Goal: Information Seeking & Learning: Learn about a topic

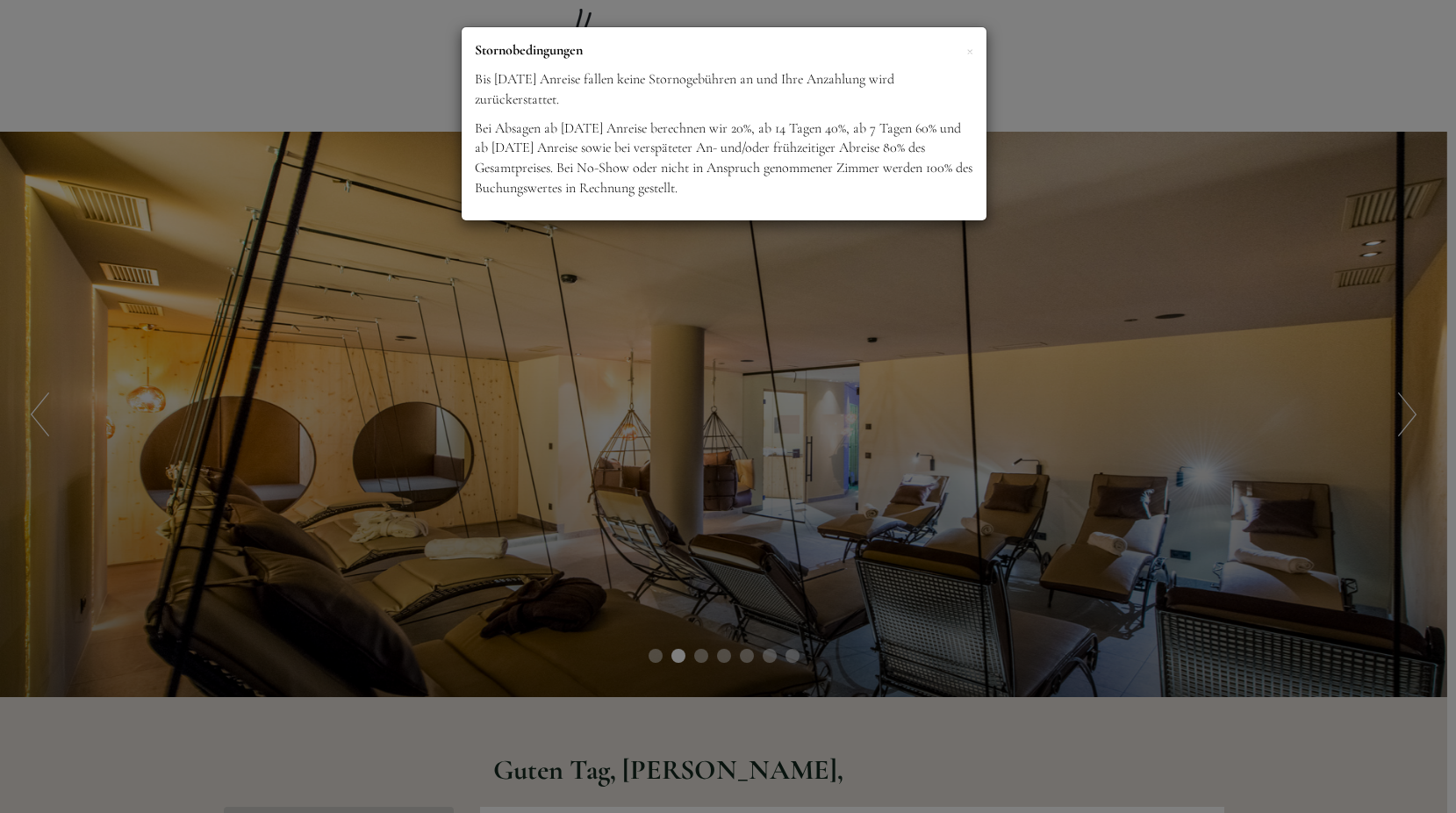
click at [814, 171] on p "Bei Absagen ab [DATE] Anreise berechnen wir 20%, ab 14 Tagen 40%, ab 7 Tagen 60…" at bounding box center [724, 159] width 499 height 80
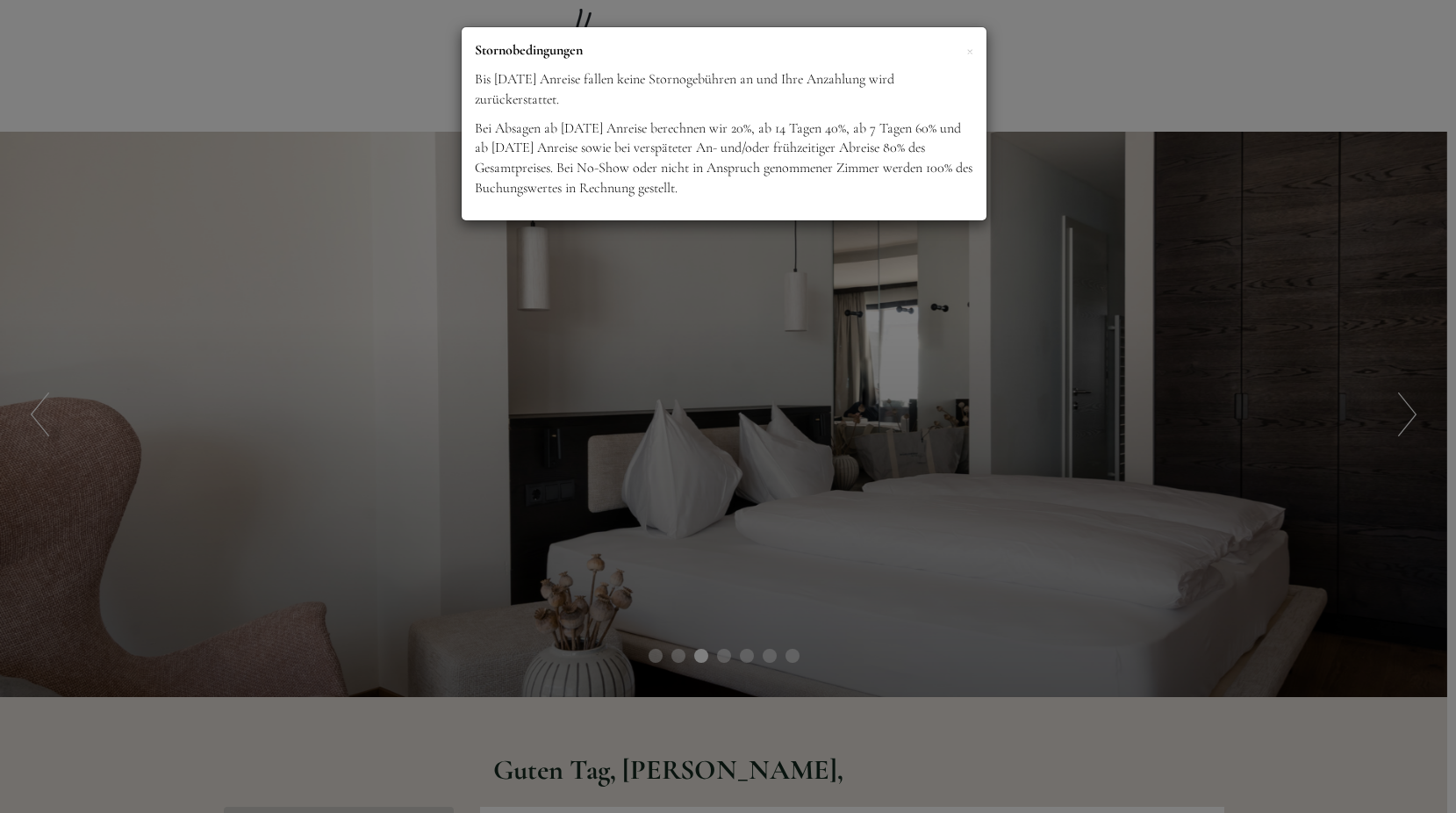
drag, startPoint x: 1194, startPoint y: 132, endPoint x: 1197, endPoint y: 120, distance: 12.4
click at [1196, 131] on div "× Stornobedingungen Bis drei Wochen vor Anreise fallen keine Stornogebühren an …" at bounding box center [728, 406] width 1456 height 813
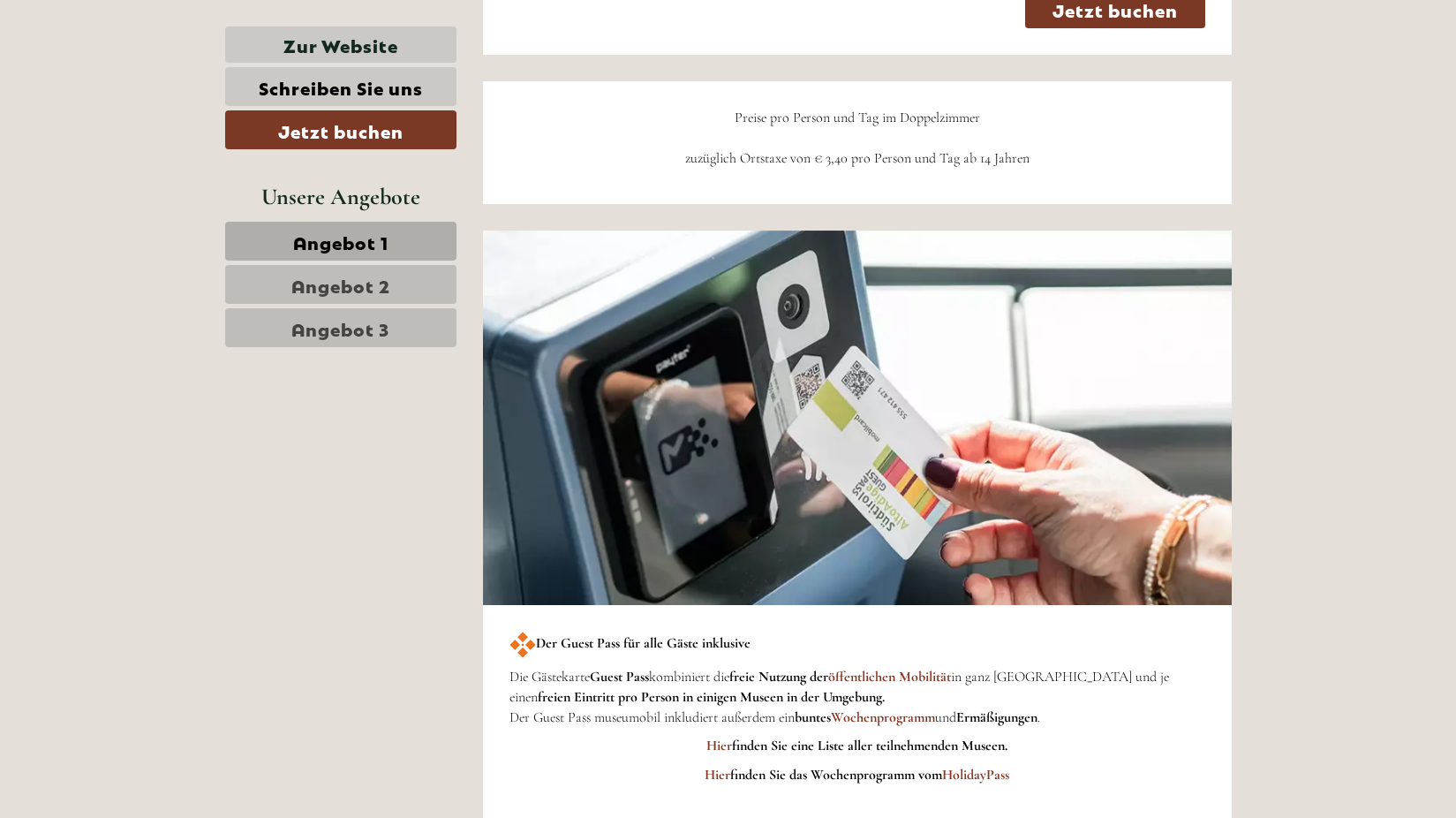
scroll to position [5121, 0]
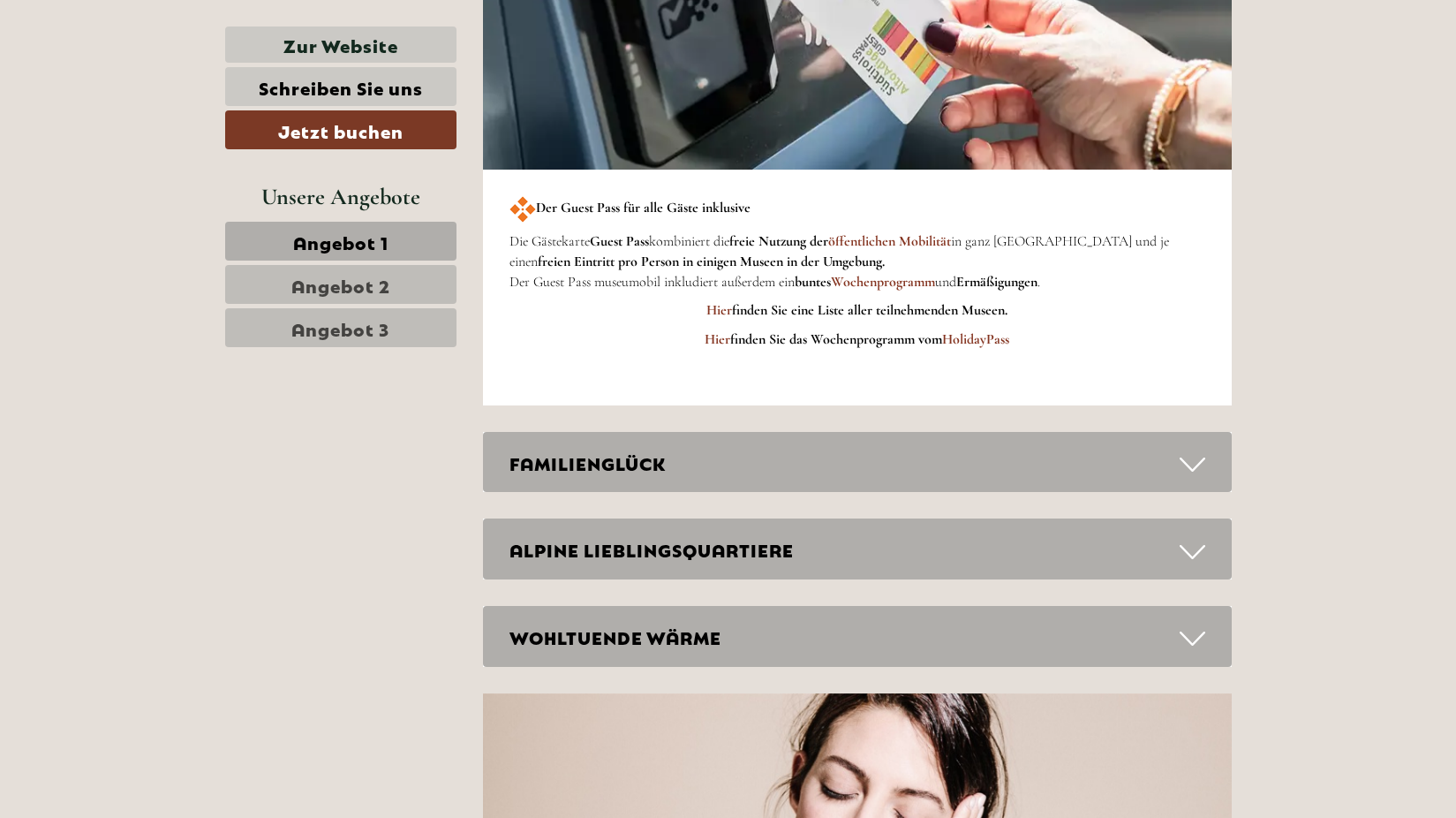
click at [339, 235] on span "Angebot 1" at bounding box center [340, 241] width 95 height 25
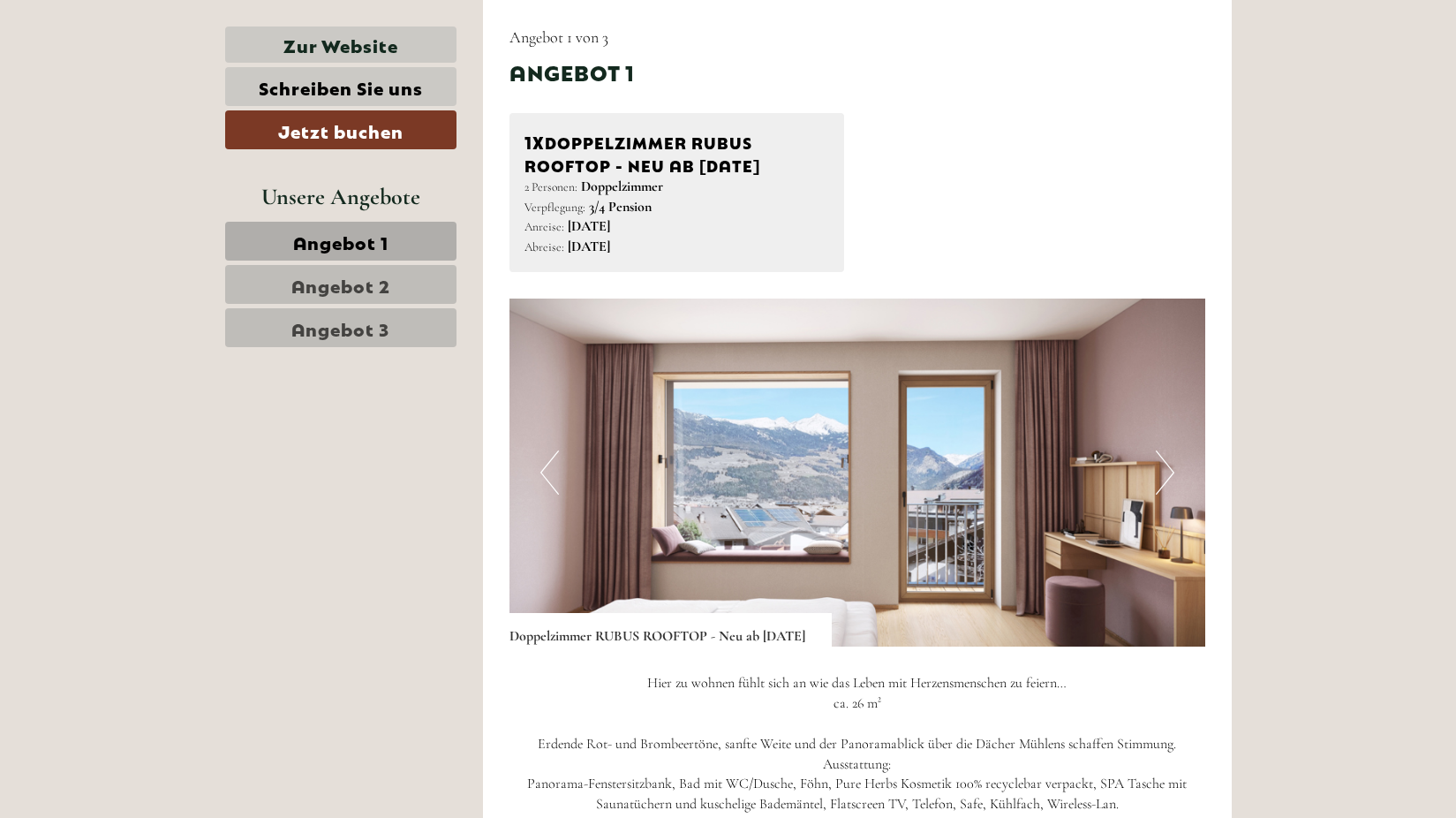
click at [410, 287] on link "Angebot 2" at bounding box center [341, 284] width 232 height 39
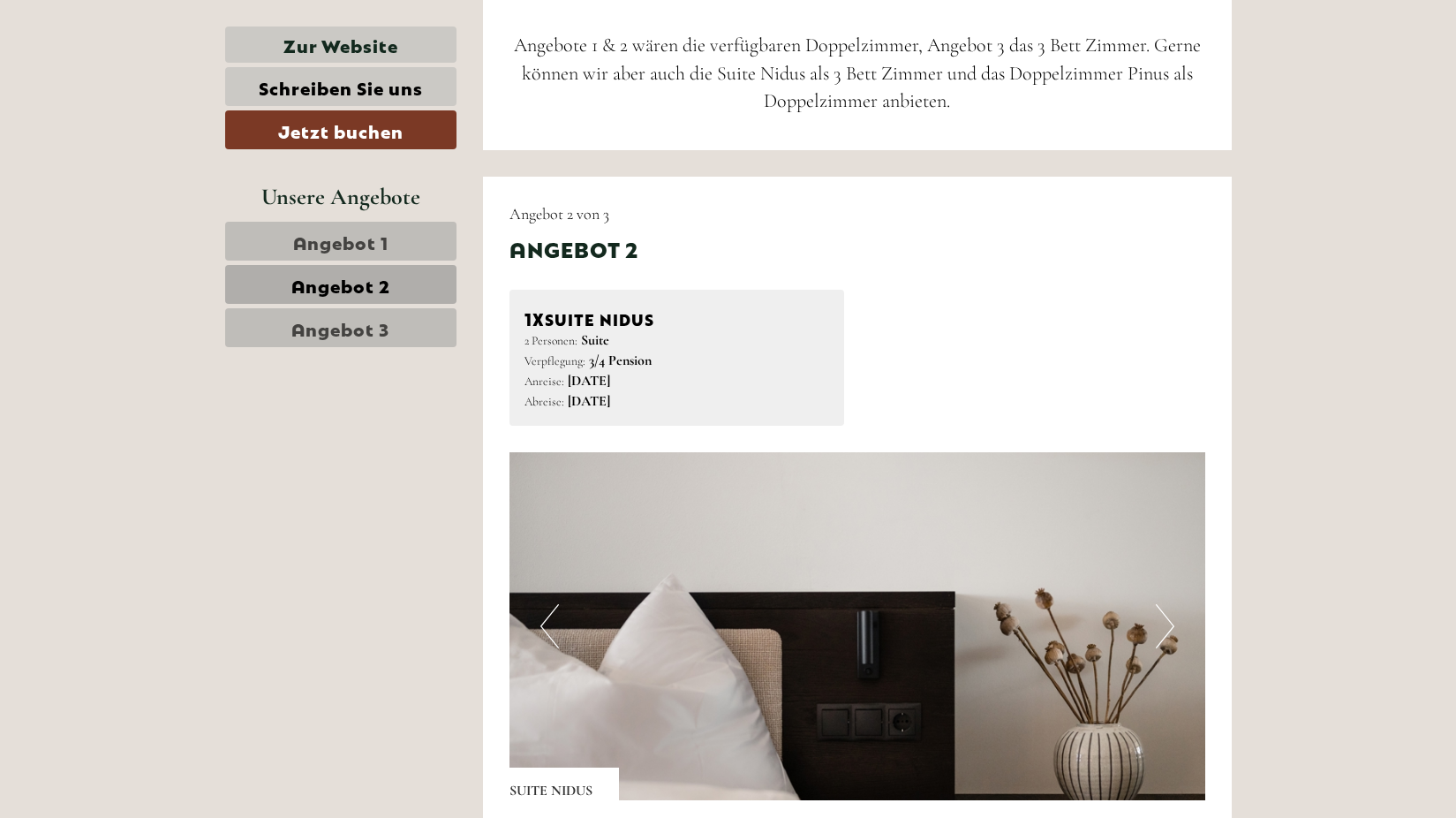
click at [397, 242] on link "Angebot 1" at bounding box center [341, 241] width 232 height 39
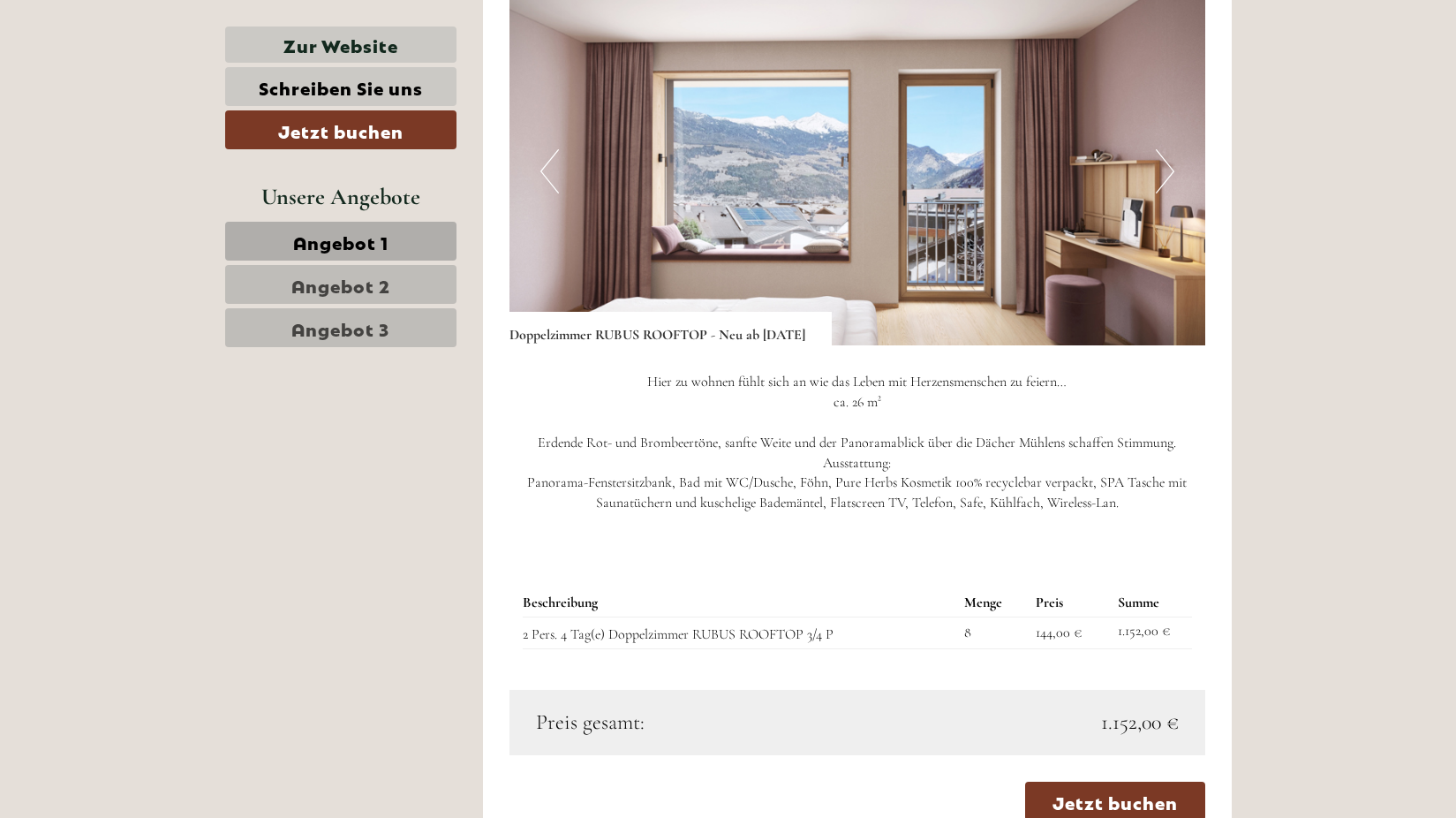
scroll to position [1518, 0]
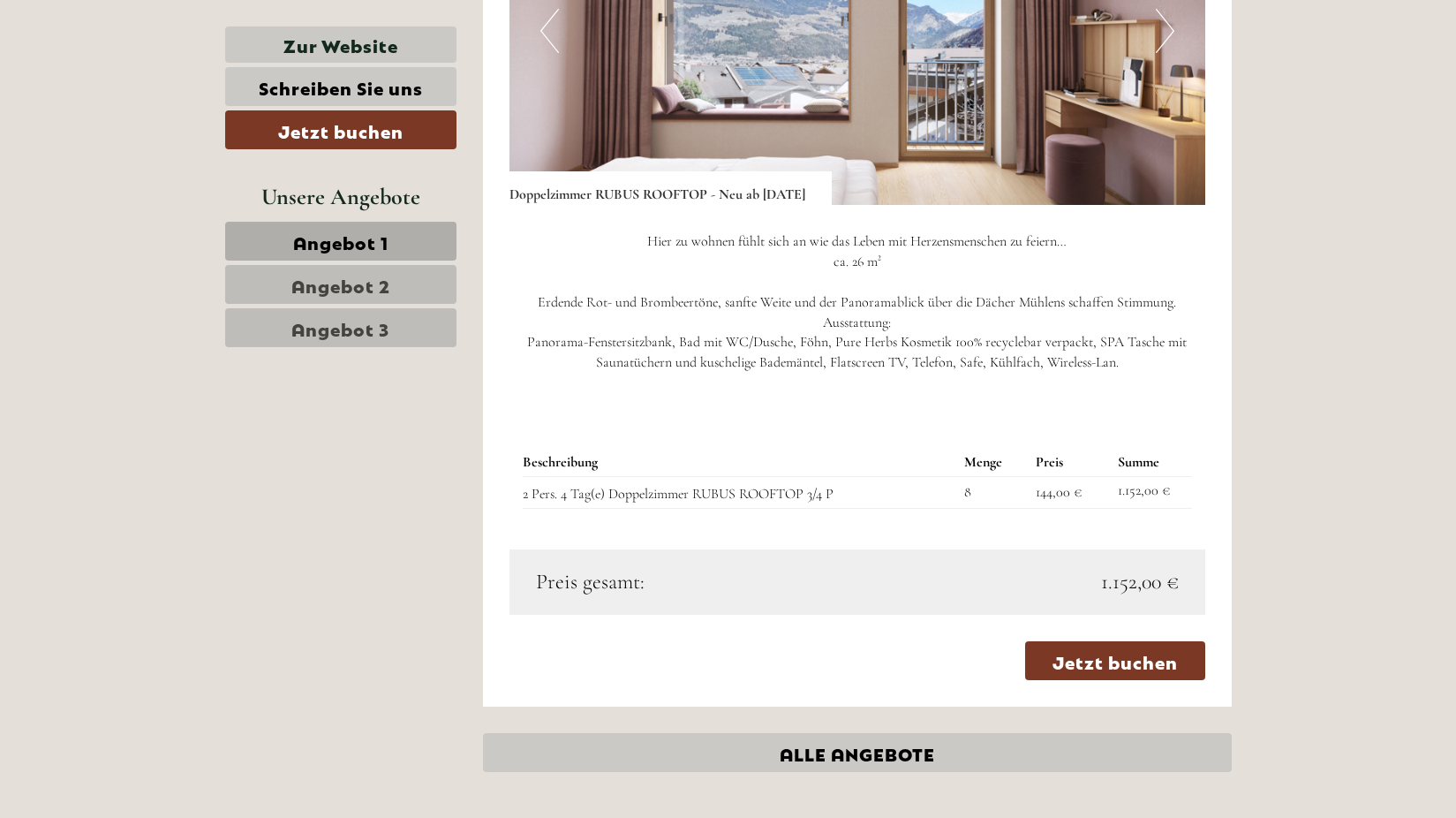
click at [397, 281] on link "Angebot 2" at bounding box center [341, 284] width 232 height 39
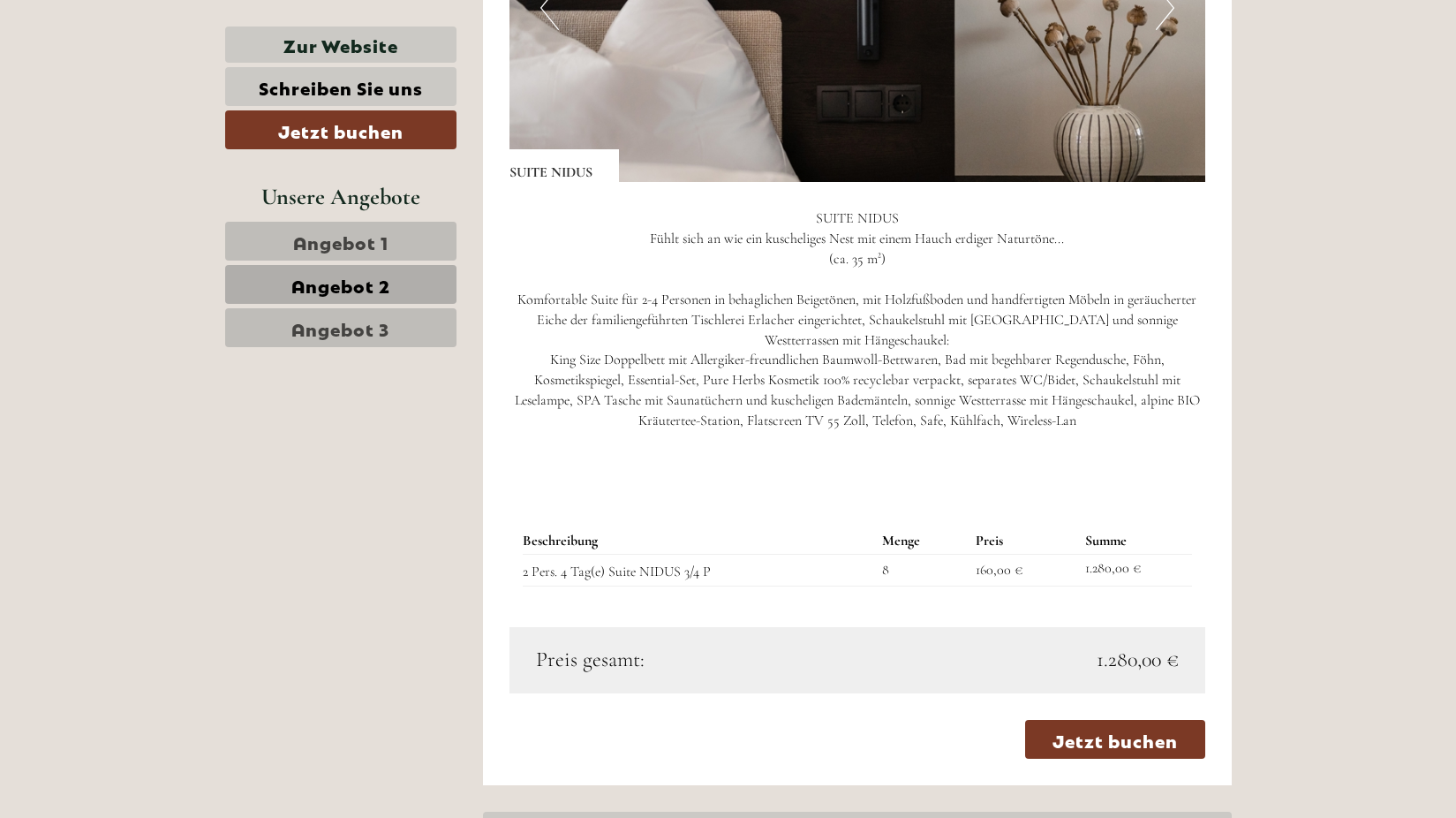
click at [359, 239] on span "Angebot 1" at bounding box center [340, 241] width 95 height 25
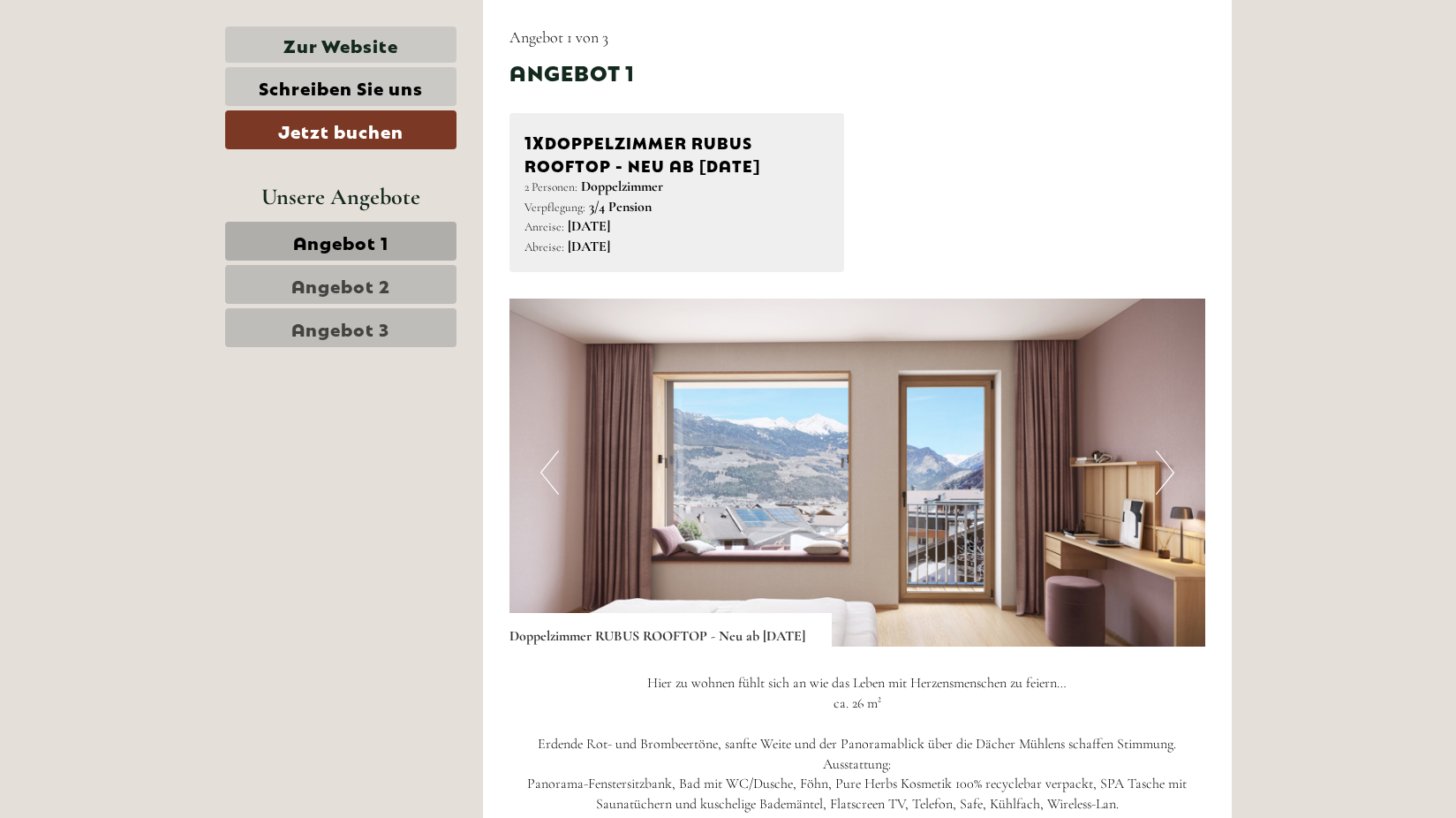
click at [348, 284] on span "Angebot 2" at bounding box center [340, 284] width 99 height 25
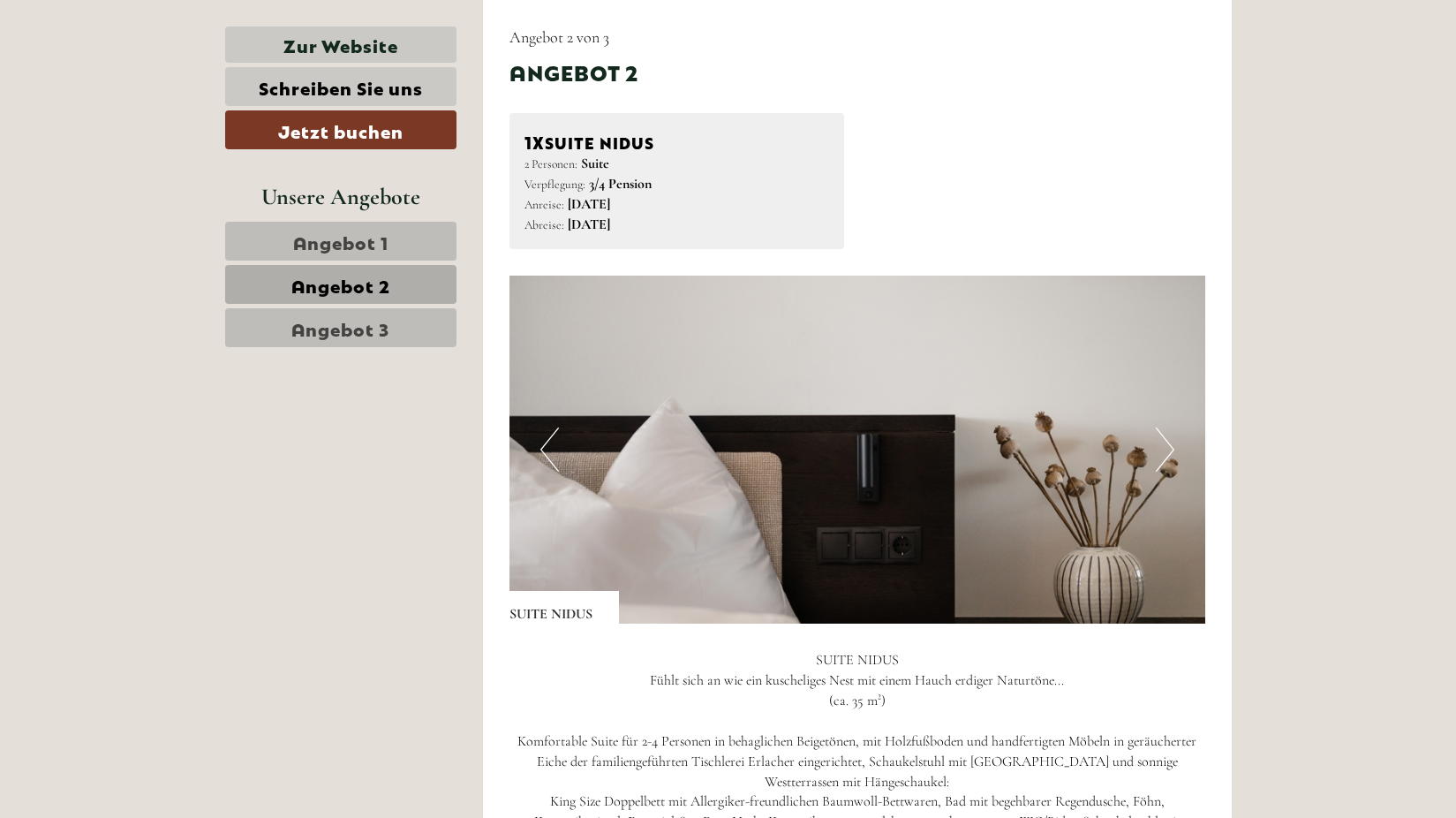
click at [346, 321] on span "Angebot 3" at bounding box center [340, 328] width 98 height 25
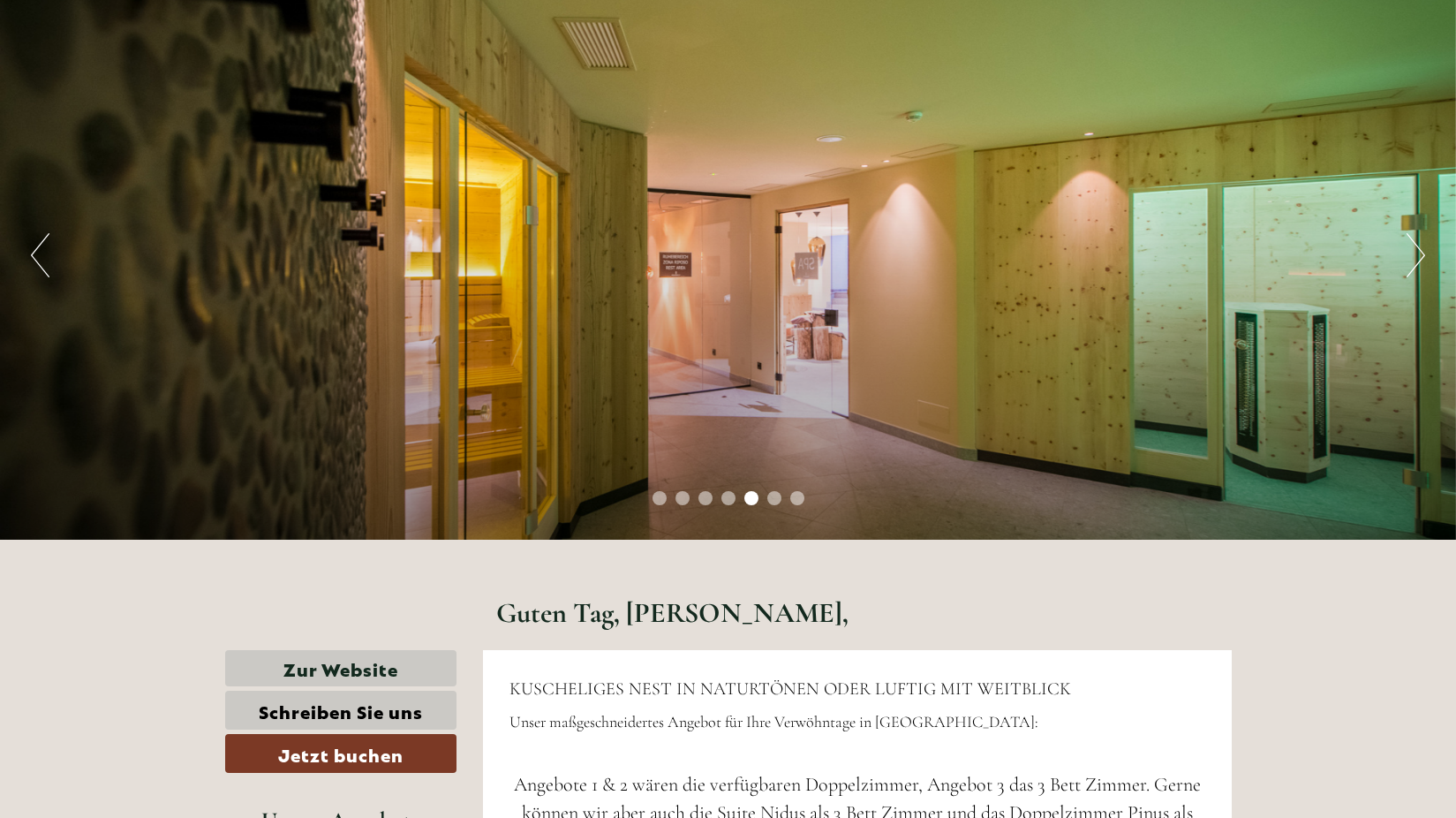
scroll to position [0, 0]
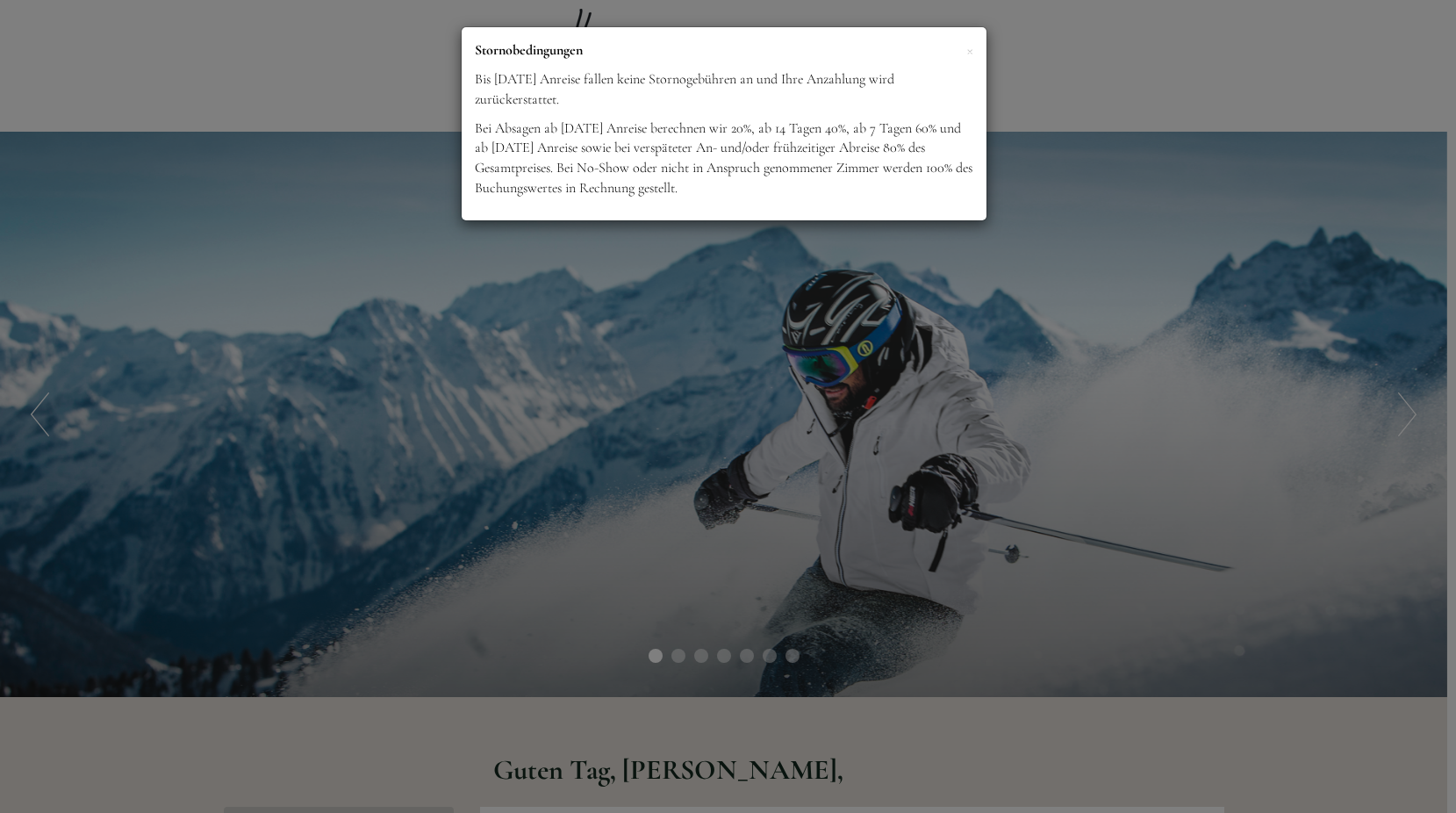
click at [964, 47] on p "Stornobedingungen" at bounding box center [724, 50] width 499 height 20
click at [966, 50] on span "×" at bounding box center [970, 50] width 7 height 22
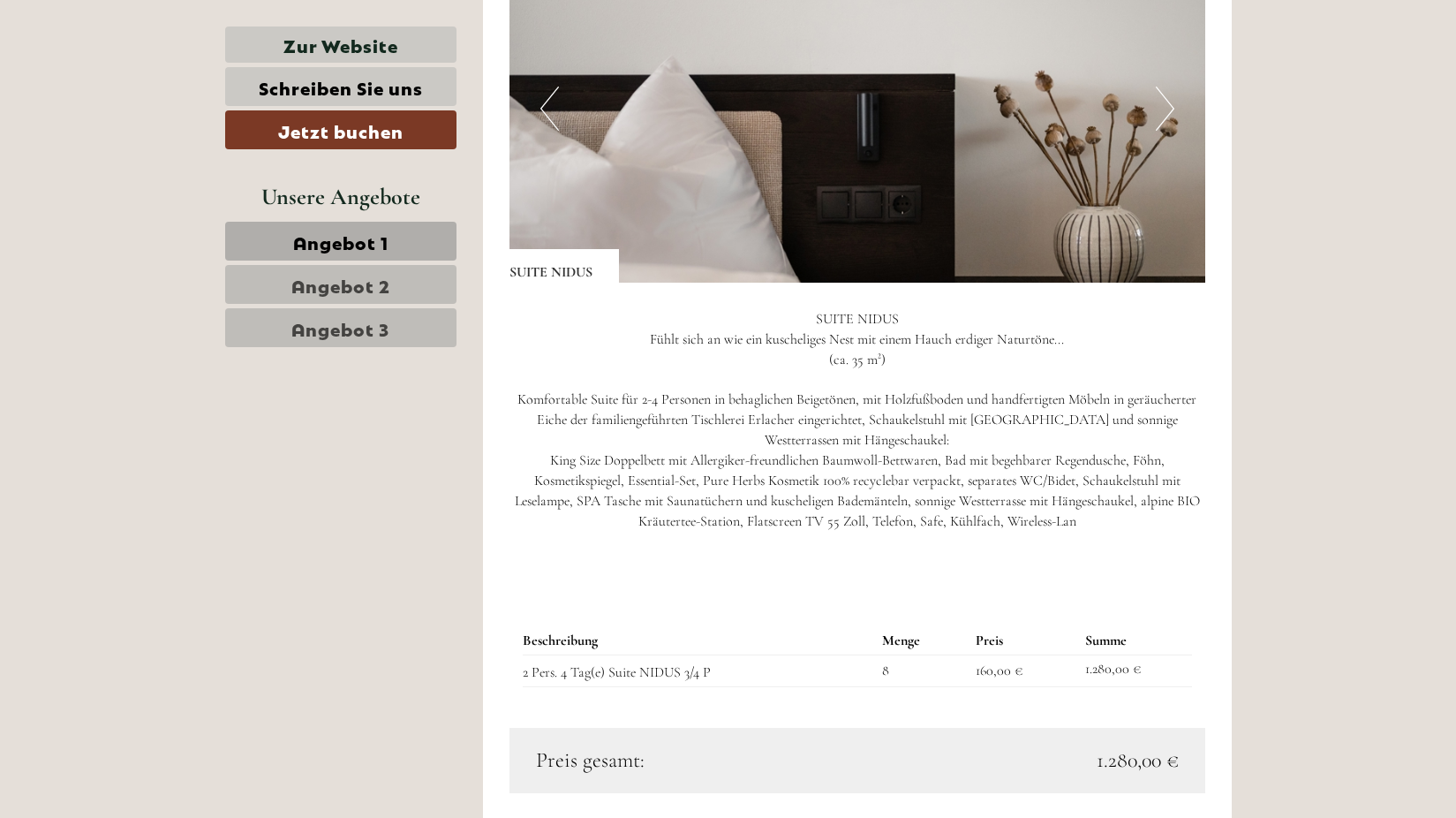
scroll to position [2649, 0]
